Goal: Information Seeking & Learning: Check status

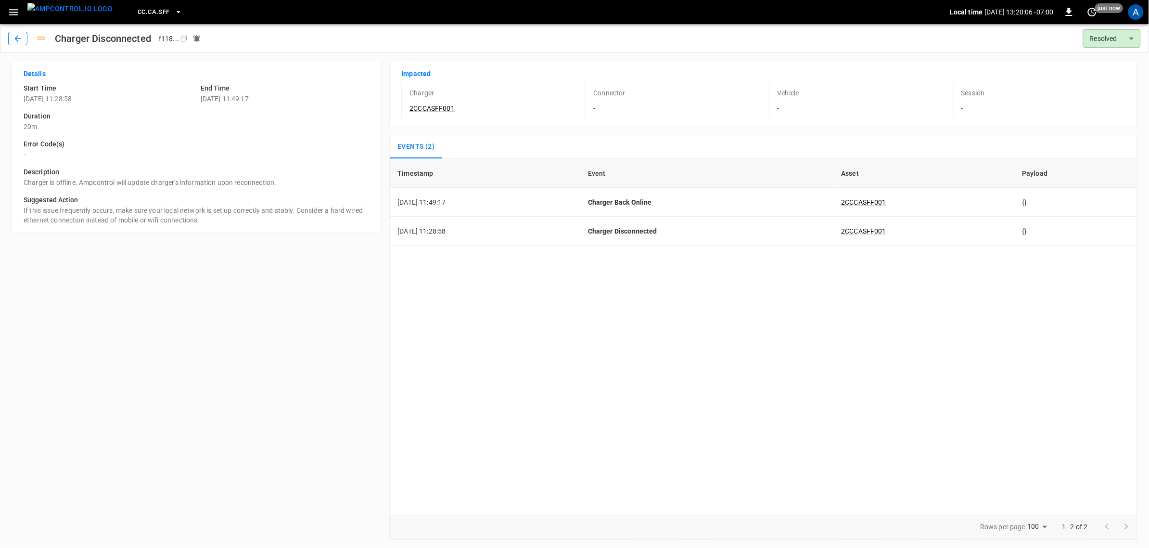
click at [23, 41] on button "button" at bounding box center [17, 38] width 19 height 13
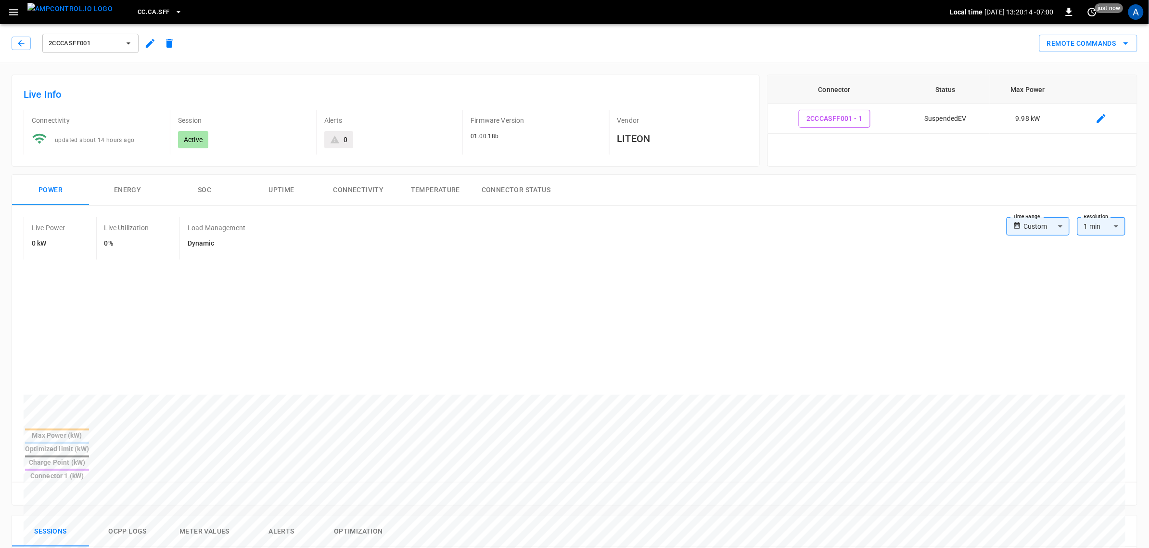
click at [102, 44] on span "2CCCASFF001" at bounding box center [84, 43] width 71 height 11
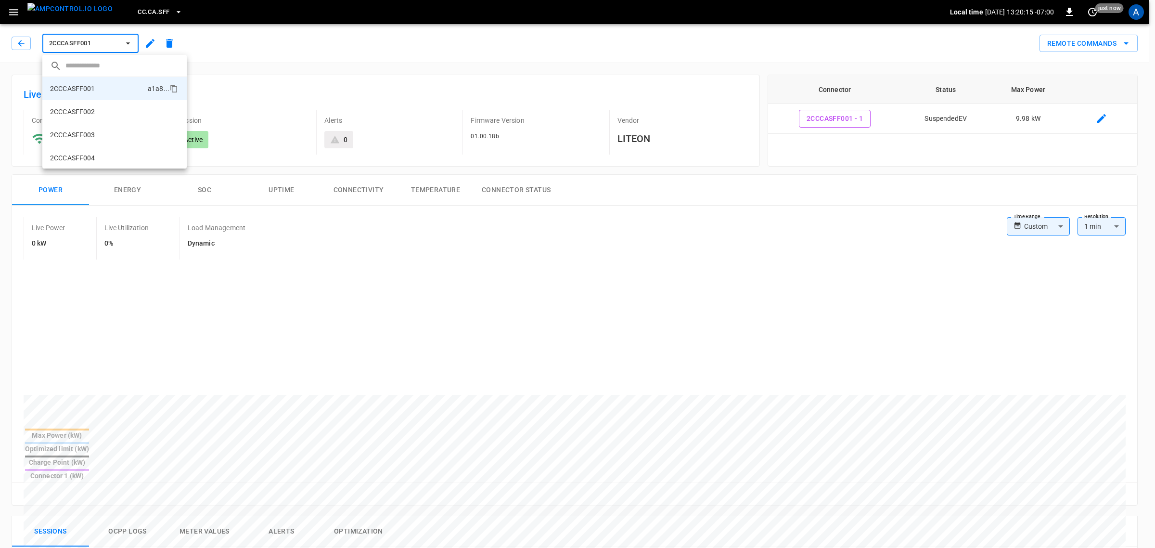
click at [96, 131] on li "2CCCASFF003 c56a ..." at bounding box center [114, 134] width 144 height 23
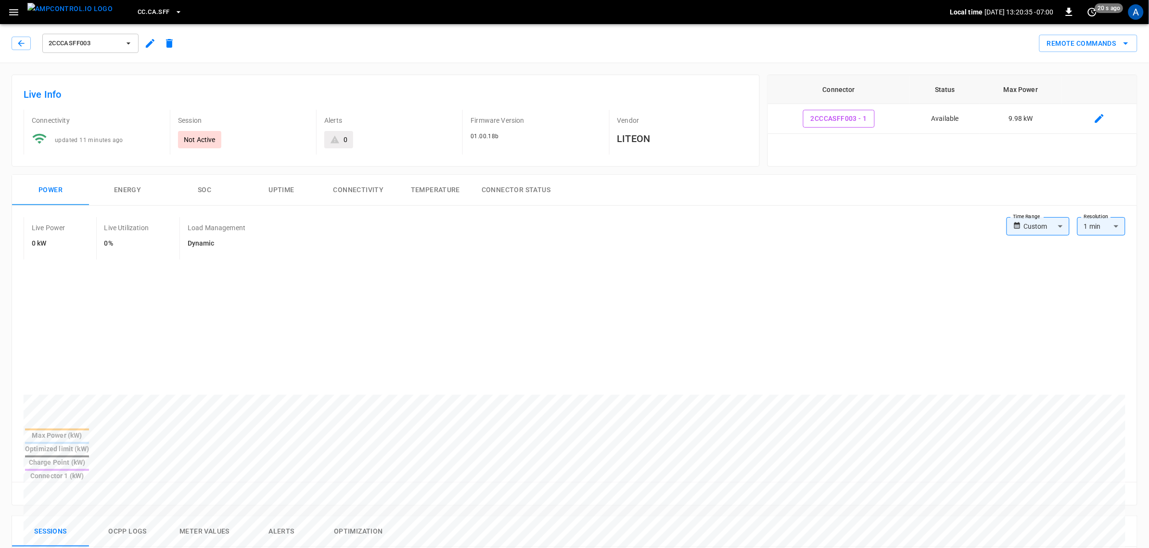
drag, startPoint x: 282, startPoint y: 504, endPoint x: 309, endPoint y: 507, distance: 27.5
click at [282, 516] on button "Alerts" at bounding box center [281, 531] width 77 height 31
click at [987, 525] on body "**********" at bounding box center [574, 525] width 1149 height 1051
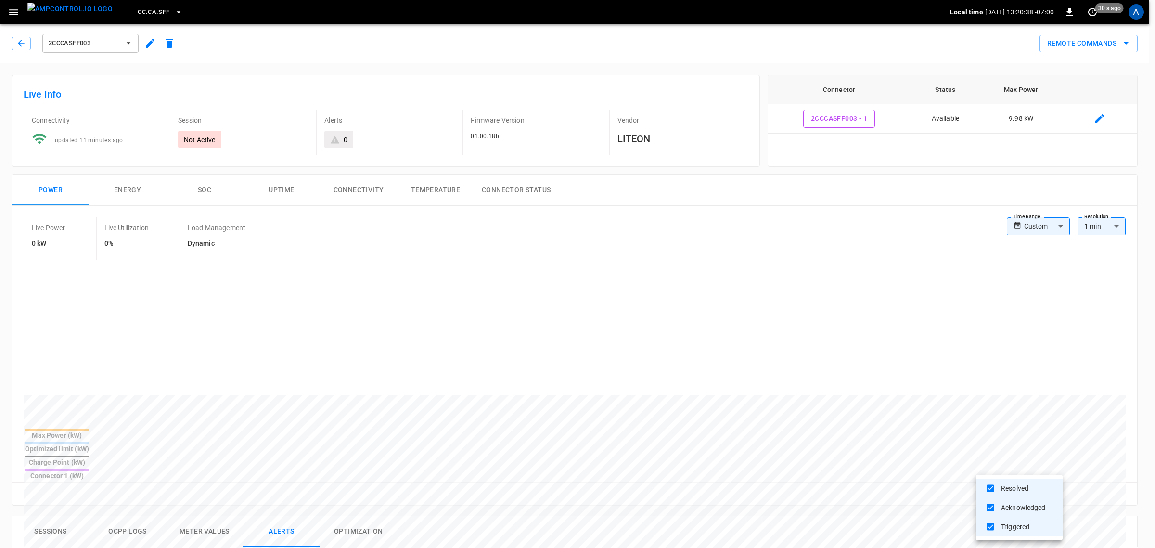
drag, startPoint x: 639, startPoint y: 488, endPoint x: 646, endPoint y: 487, distance: 7.4
click at [640, 488] on div at bounding box center [577, 274] width 1155 height 548
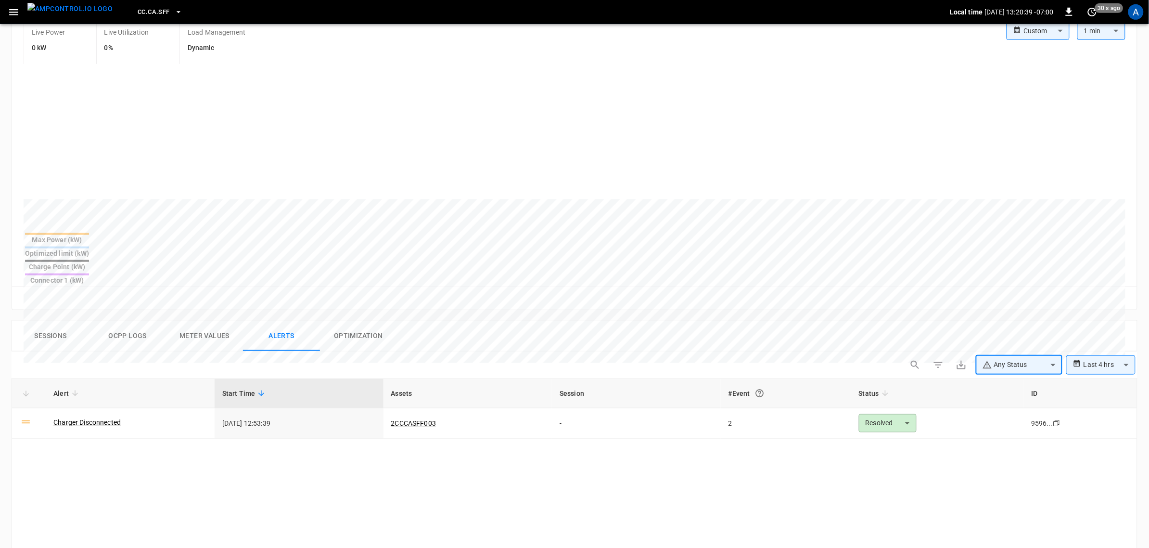
scroll to position [241, 0]
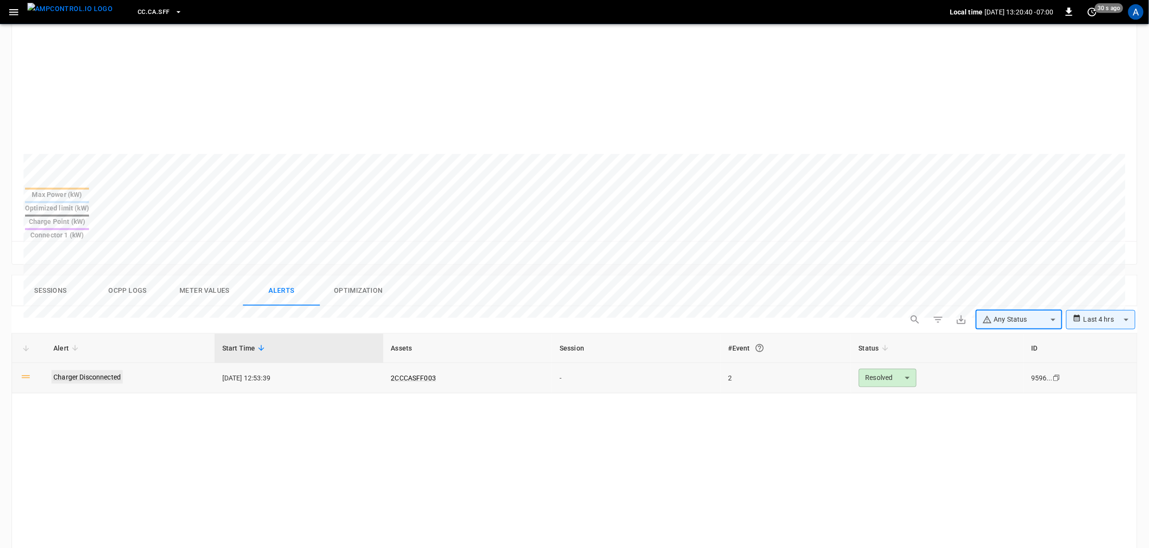
click at [99, 370] on link "Charger Disconnected" at bounding box center [86, 376] width 71 height 13
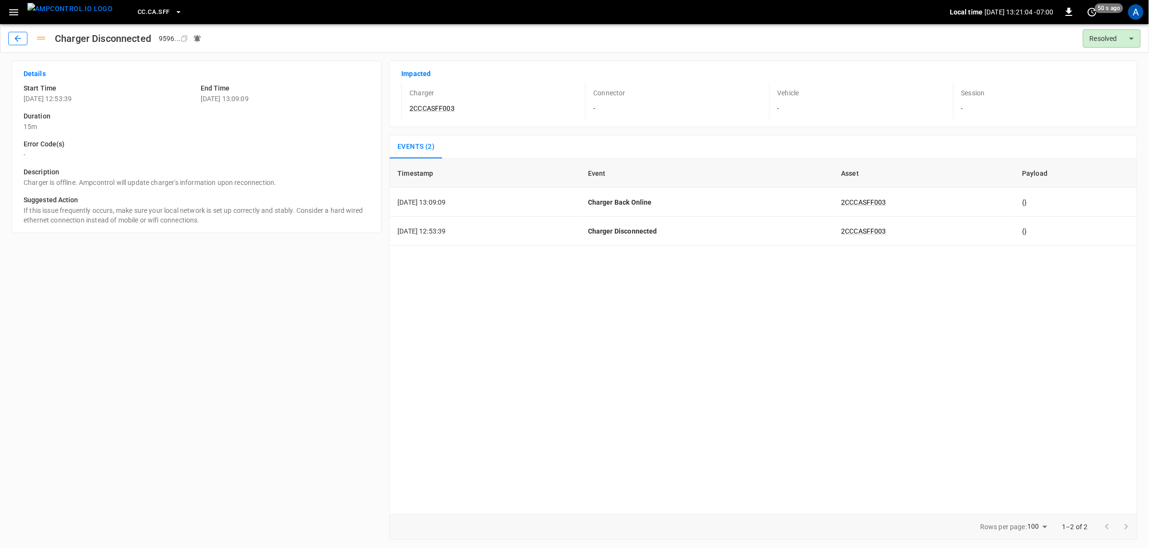
click at [13, 37] on icon "button" at bounding box center [18, 39] width 10 height 10
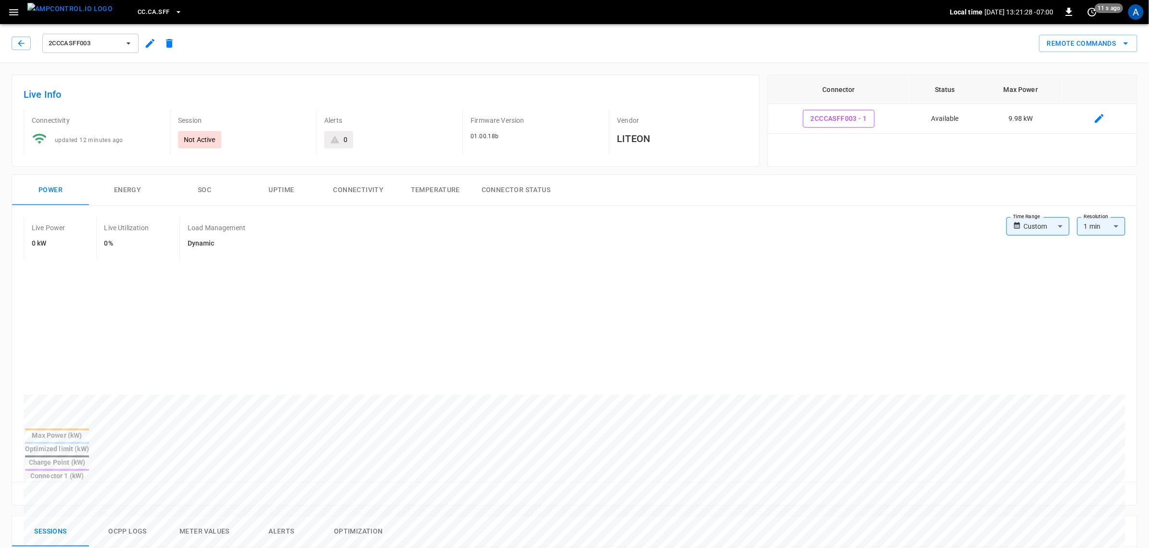
click at [17, 16] on icon "button" at bounding box center [14, 12] width 12 height 12
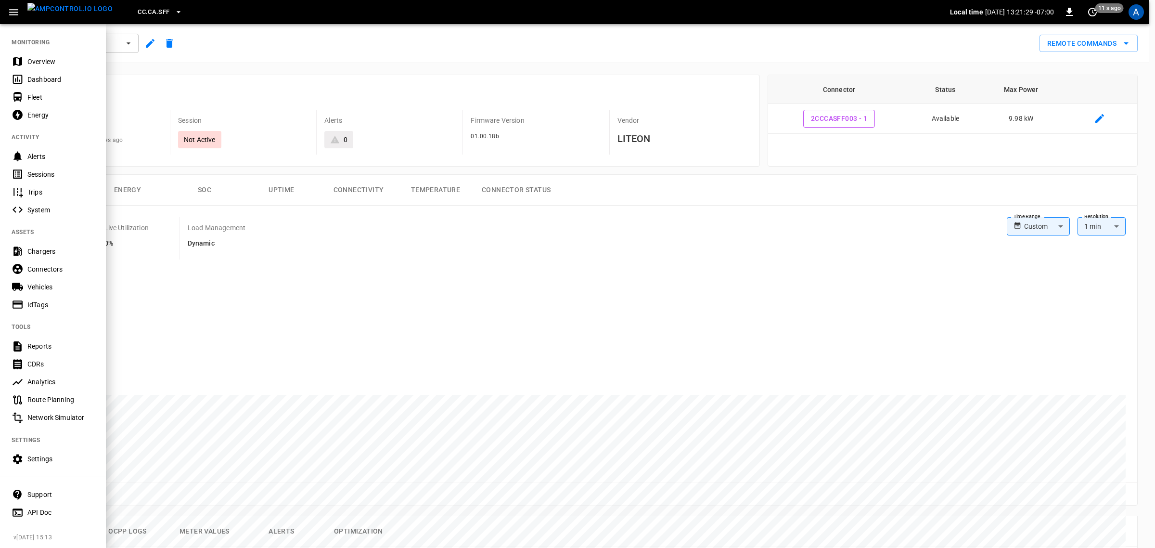
click at [53, 68] on div "Overview" at bounding box center [53, 61] width 106 height 18
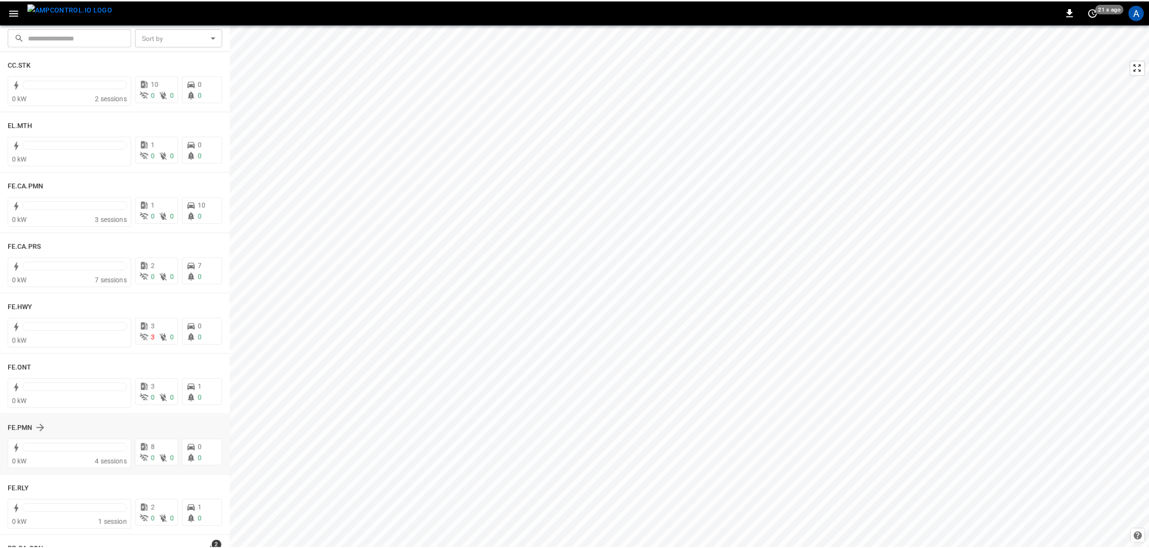
scroll to position [842, 0]
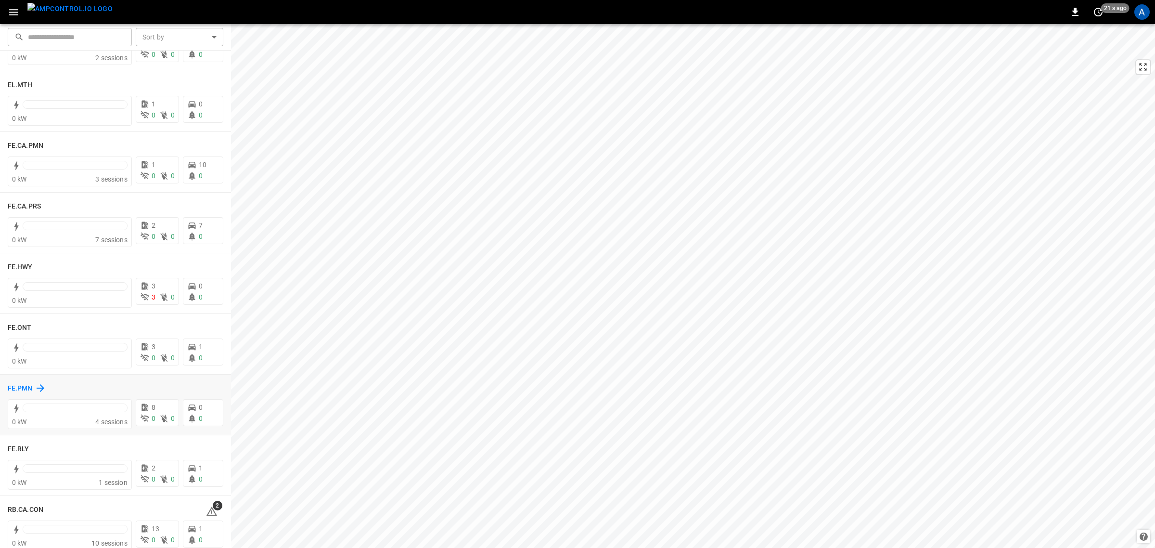
click at [22, 393] on h6 "FE.PMN" at bounding box center [20, 388] width 25 height 11
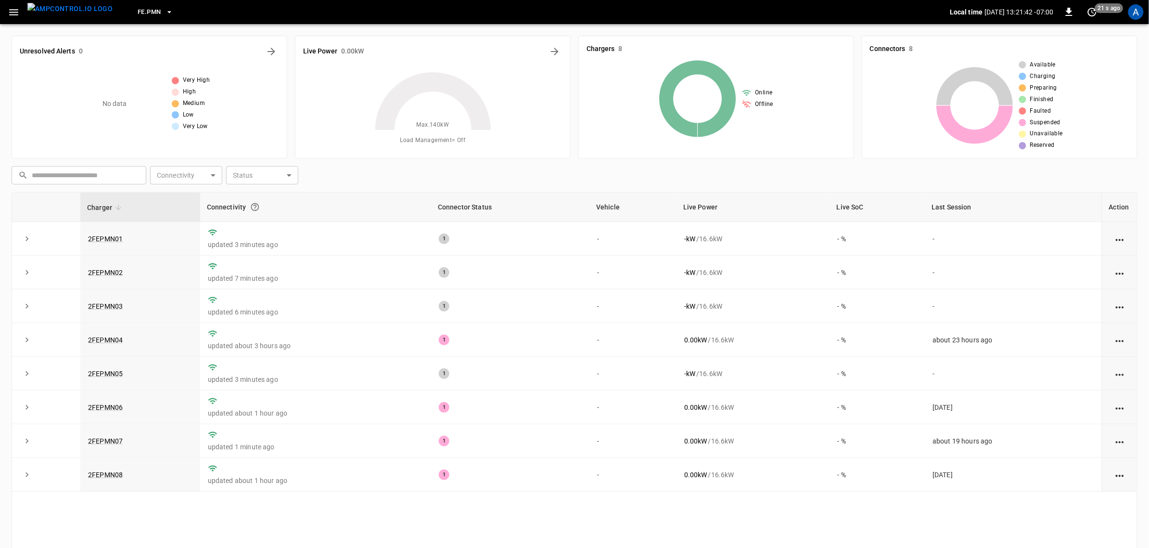
drag, startPoint x: 103, startPoint y: 272, endPoint x: 934, endPoint y: 0, distance: 874.9
click at [103, 272] on link "2FEPMN02" at bounding box center [105, 273] width 35 height 8
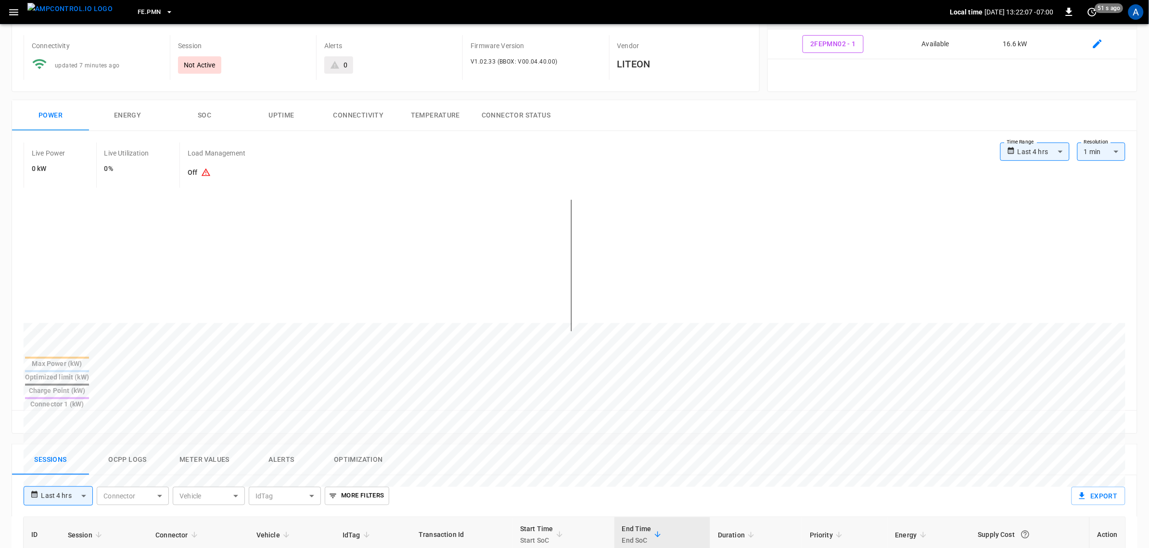
scroll to position [71, 0]
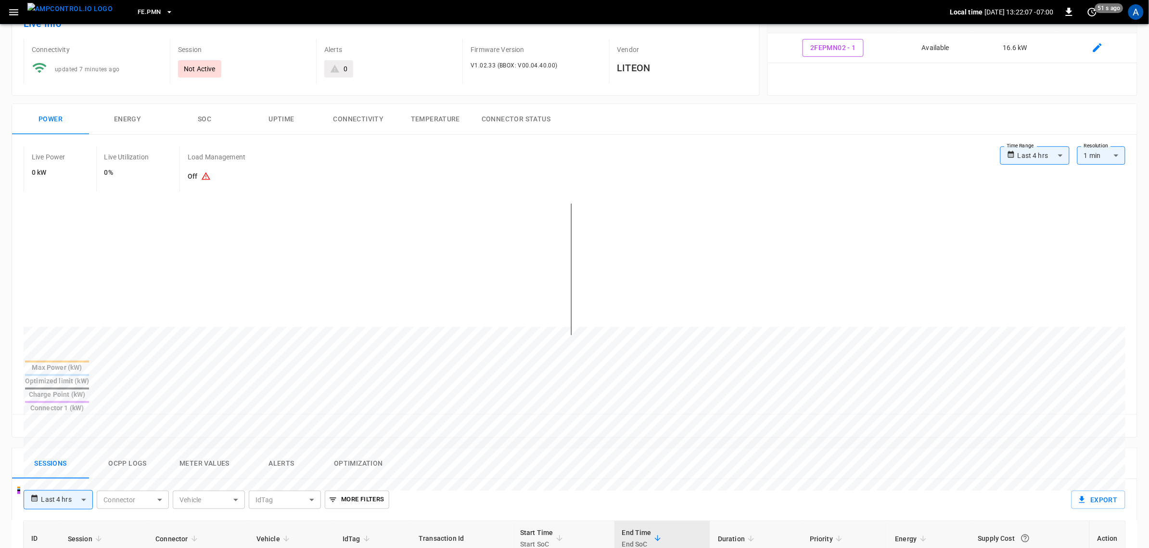
drag, startPoint x: 287, startPoint y: 427, endPoint x: 703, endPoint y: 423, distance: 416.3
click at [287, 448] on button "Alerts" at bounding box center [281, 463] width 77 height 31
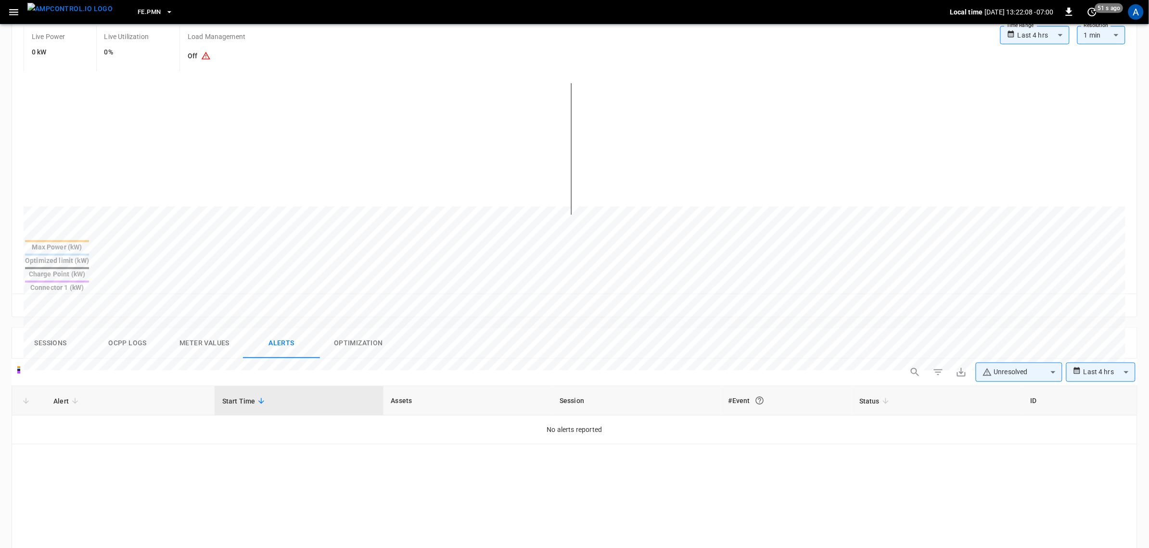
scroll to position [311, 0]
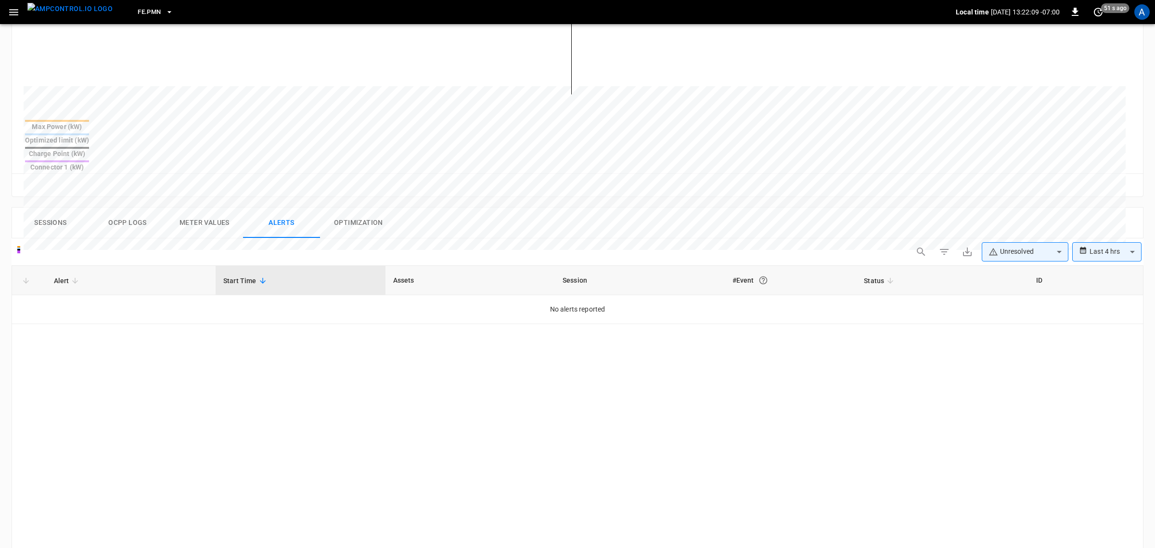
click at [991, 221] on body "**********" at bounding box center [577, 216] width 1155 height 1054
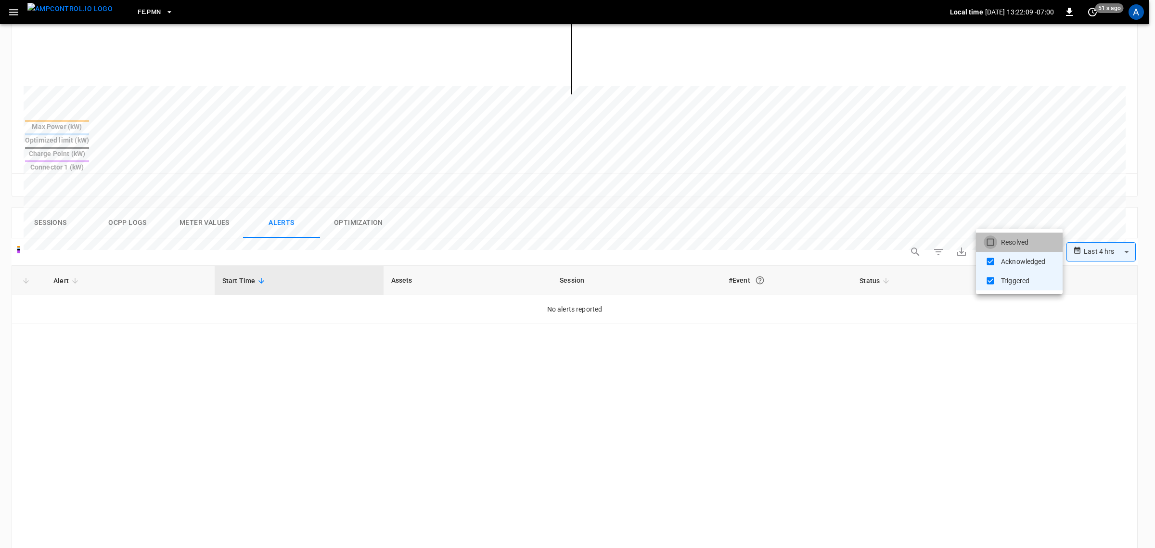
type input "**********"
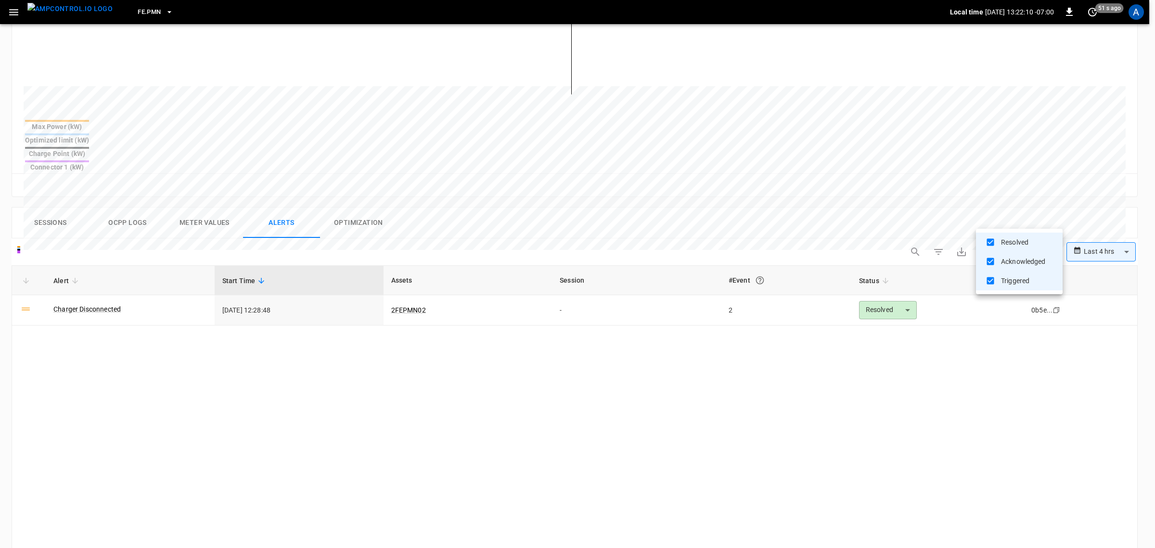
click at [101, 274] on div at bounding box center [577, 274] width 1155 height 548
click at [102, 302] on link "Charger Disconnected" at bounding box center [86, 308] width 71 height 13
